Goal: Task Accomplishment & Management: Complete application form

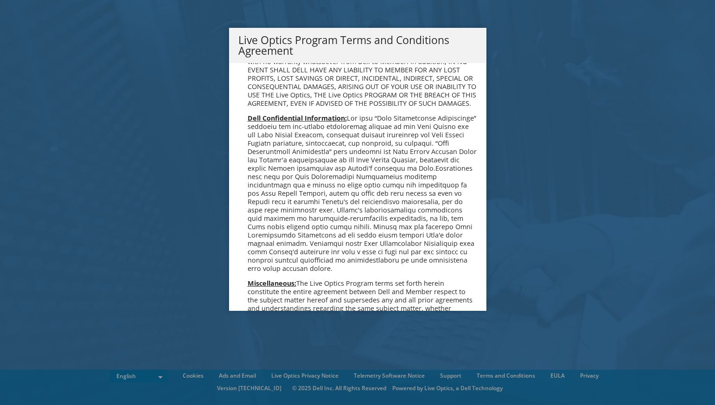
scroll to position [664, 0]
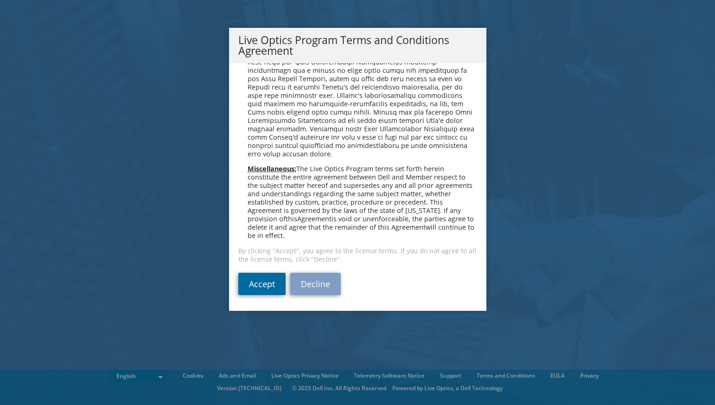
click at [263, 285] on link "Accept" at bounding box center [261, 284] width 47 height 22
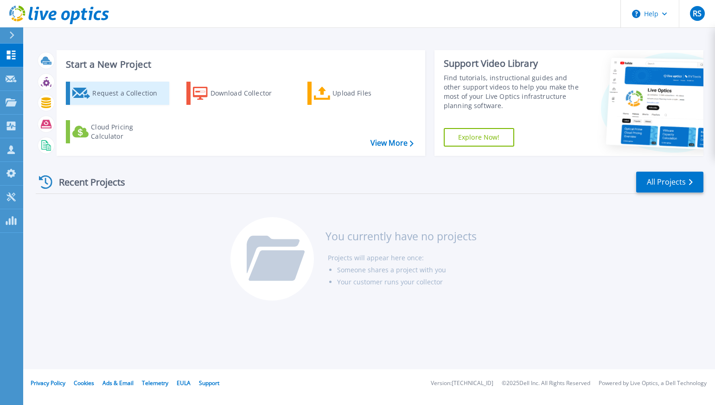
click at [131, 93] on div "Request a Collection" at bounding box center [129, 93] width 74 height 19
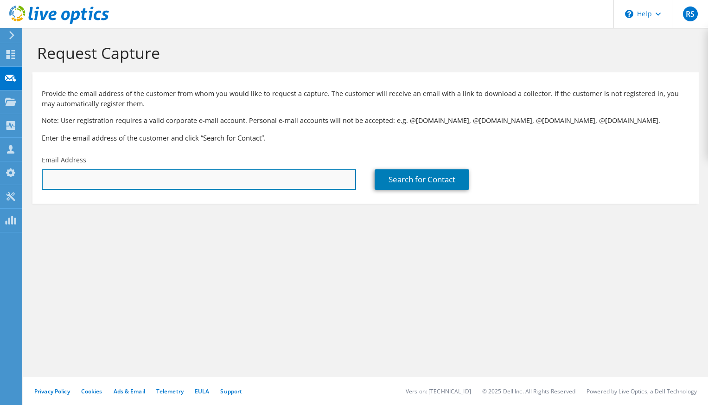
click at [143, 180] on input "text" at bounding box center [199, 179] width 314 height 20
paste input "[EMAIL_ADDRESS][DOMAIN_NAME]"
type input "[EMAIL_ADDRESS][DOMAIN_NAME]"
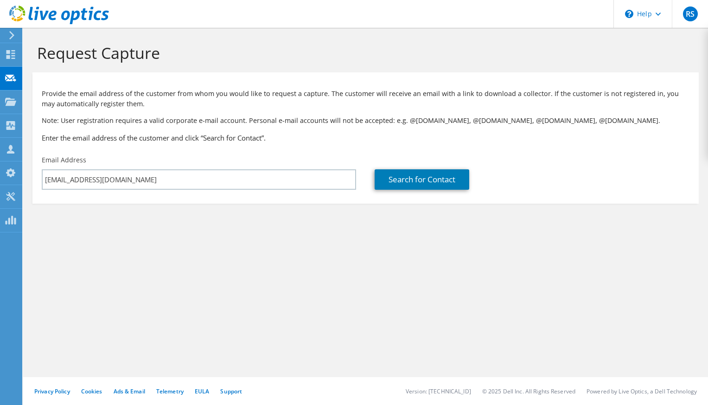
click at [257, 119] on p "Note: User registration requires a valid corporate e-mail account. Personal e-m…" at bounding box center [366, 120] width 648 height 10
click at [443, 179] on link "Search for Contact" at bounding box center [422, 179] width 95 height 20
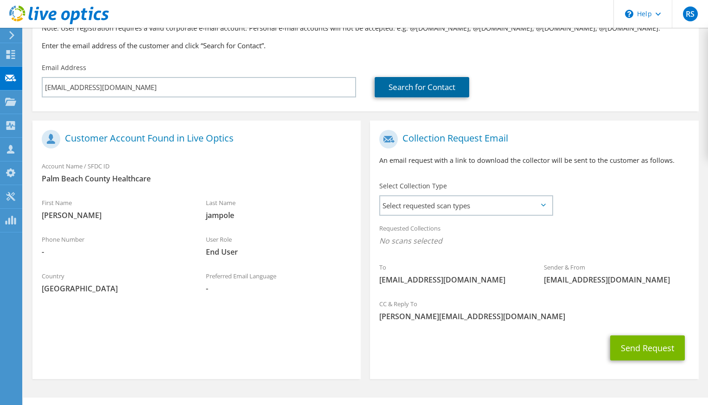
scroll to position [93, 0]
click at [545, 206] on icon at bounding box center [543, 204] width 5 height 3
click at [539, 201] on span "Select requested scan types" at bounding box center [466, 205] width 172 height 19
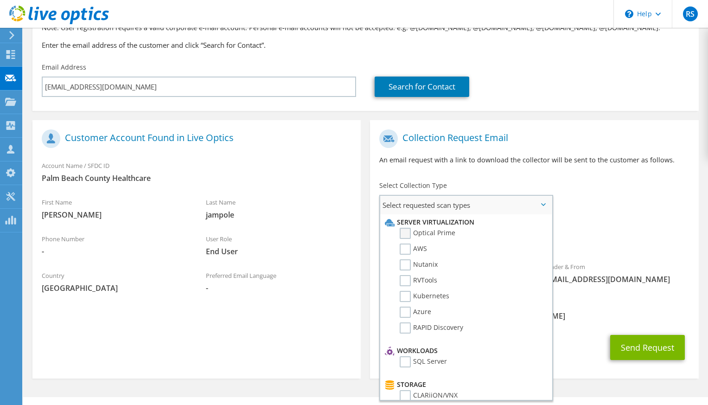
click at [403, 233] on label "Optical Prime" at bounding box center [428, 233] width 56 height 11
click at [0, 0] on input "Optical Prime" at bounding box center [0, 0] width 0 height 0
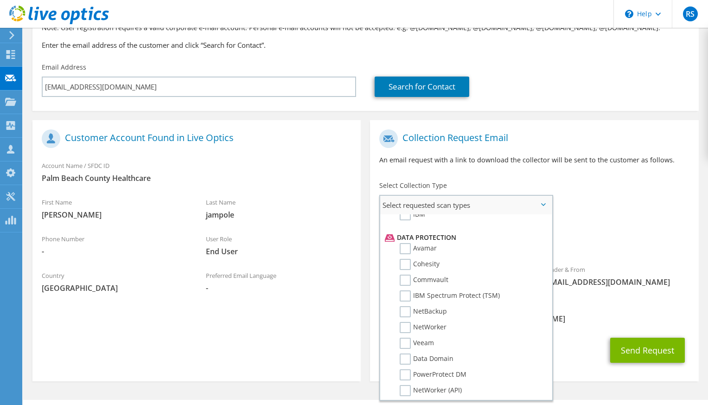
scroll to position [400, 0]
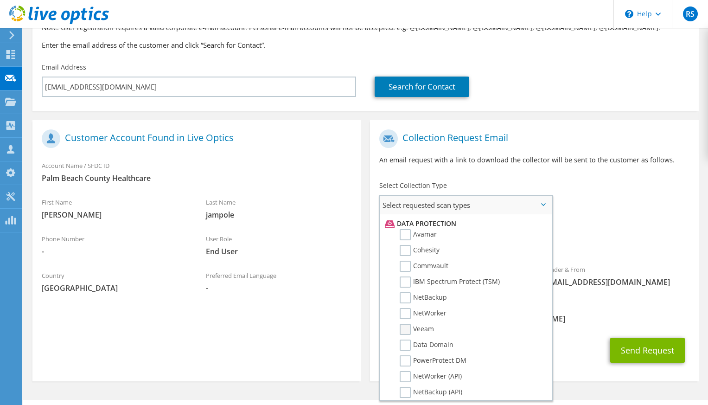
click at [402, 327] on label "Veeam" at bounding box center [417, 329] width 34 height 11
click at [0, 0] on input "Veeam" at bounding box center [0, 0] width 0 height 0
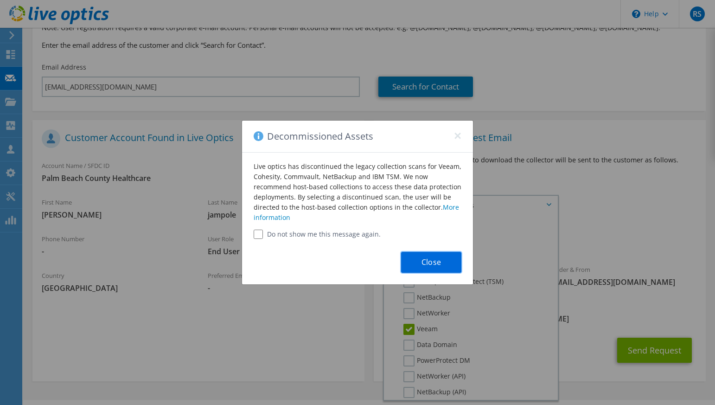
click at [431, 262] on button "Close" at bounding box center [431, 262] width 60 height 21
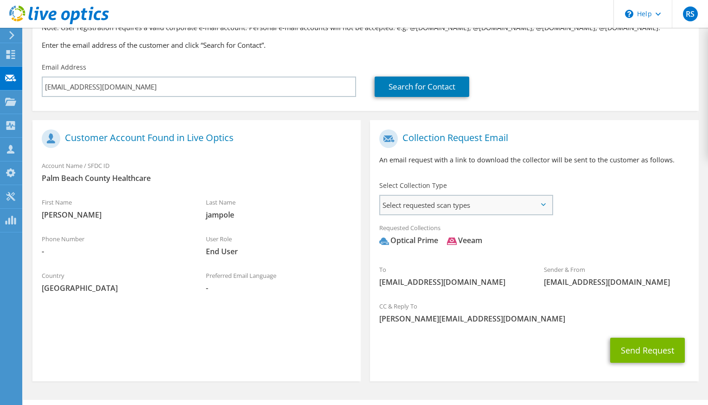
click at [526, 203] on span "Select requested scan types" at bounding box center [466, 205] width 172 height 19
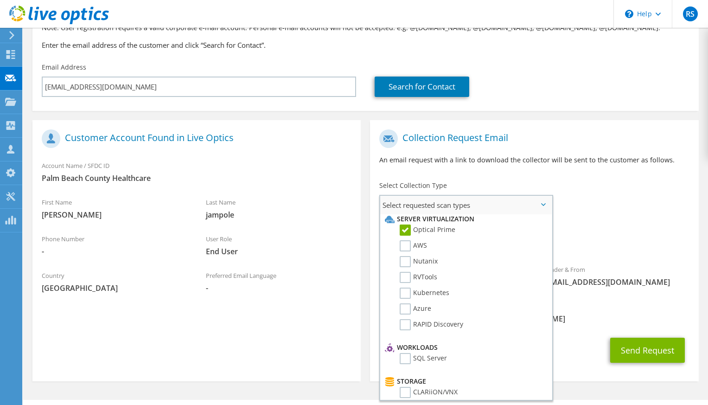
scroll to position [0, 0]
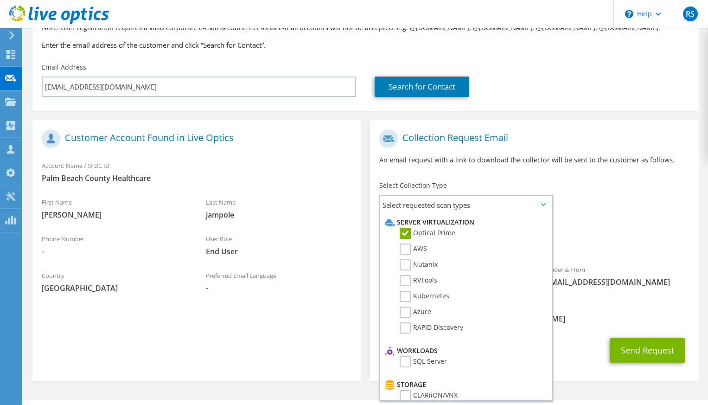
click at [577, 160] on p "An email request with a link to download the collector will be sent to the cust…" at bounding box center [534, 160] width 310 height 10
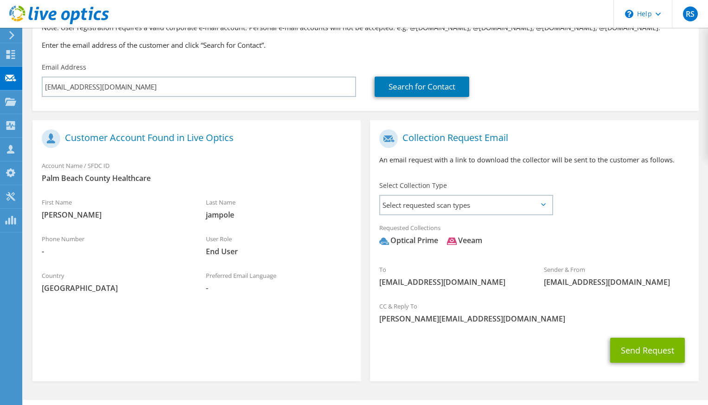
scroll to position [115, 0]
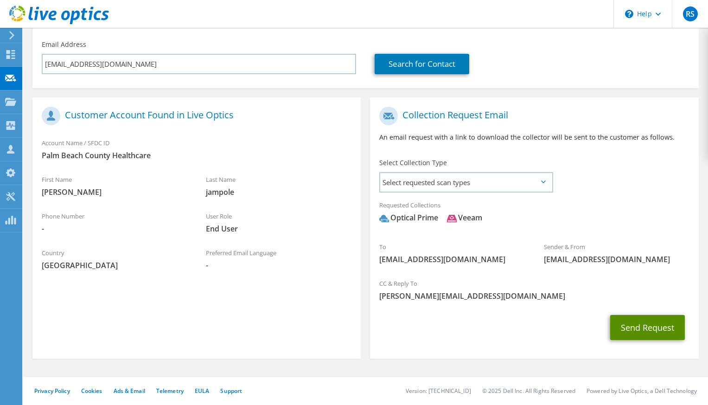
click at [643, 328] on button "Send Request" at bounding box center [647, 327] width 75 height 25
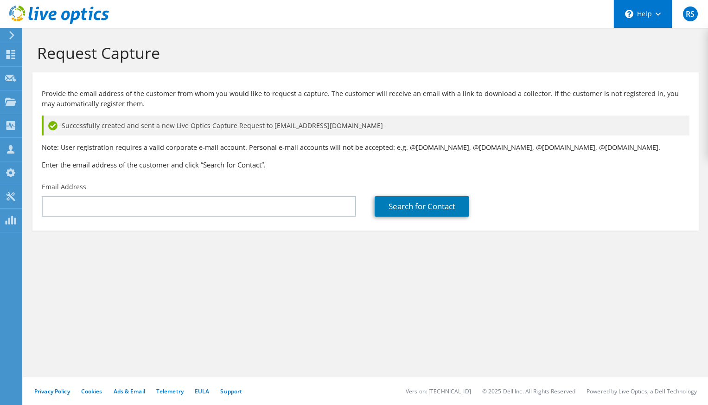
click at [661, 16] on div "\n Help" at bounding box center [643, 14] width 58 height 28
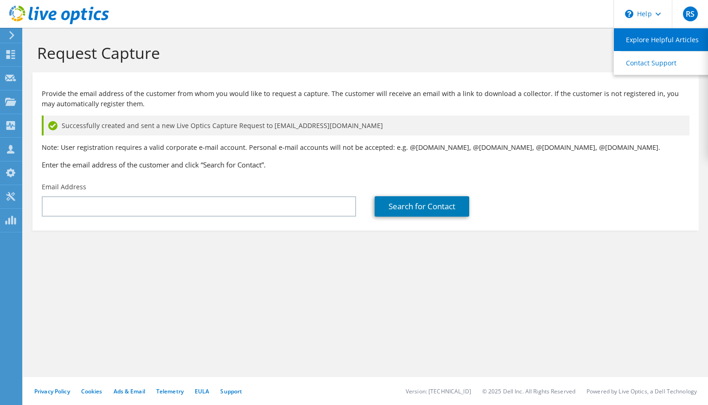
click at [658, 38] on link "Explore Helpful Articles" at bounding box center [665, 39] width 103 height 23
